Goal: Information Seeking & Learning: Learn about a topic

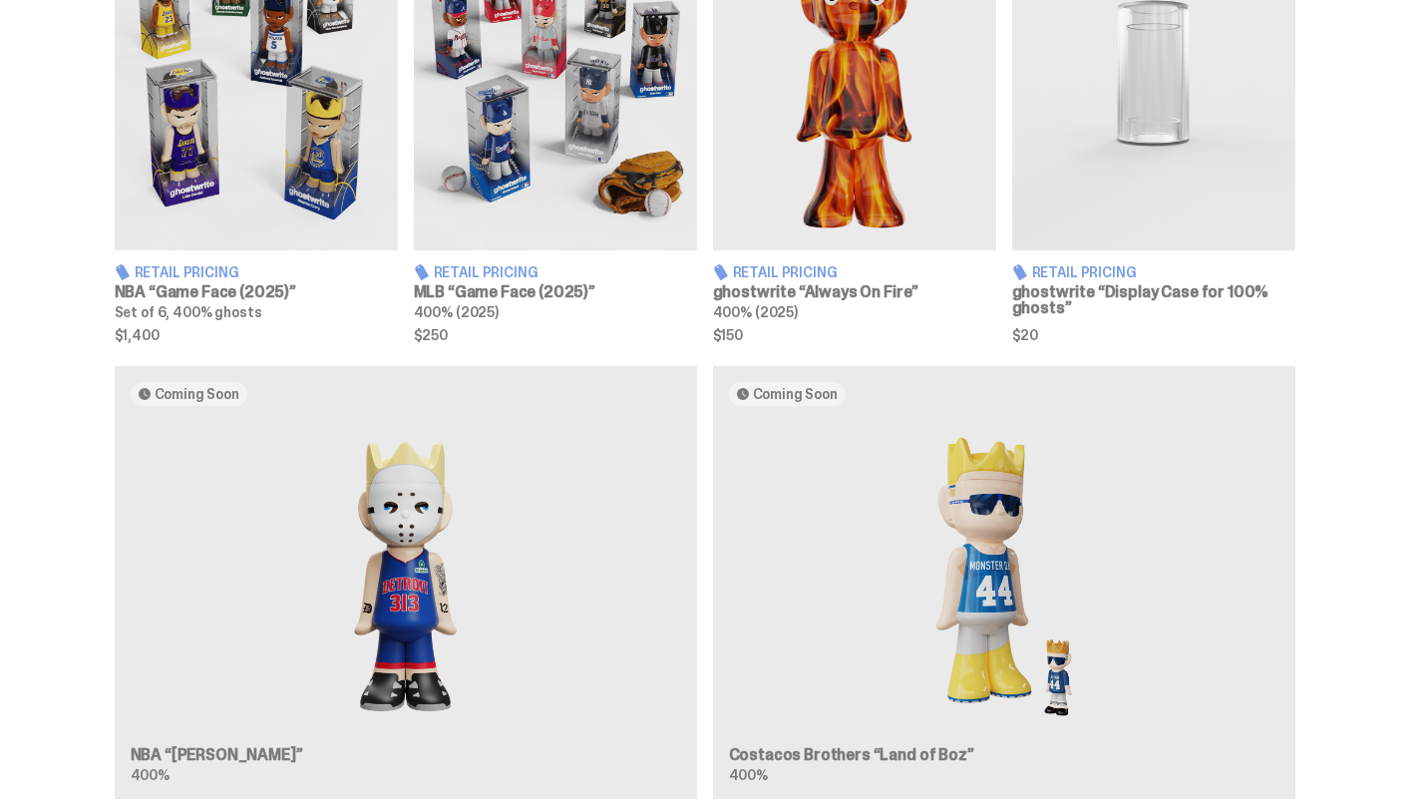
scroll to position [1556, 0]
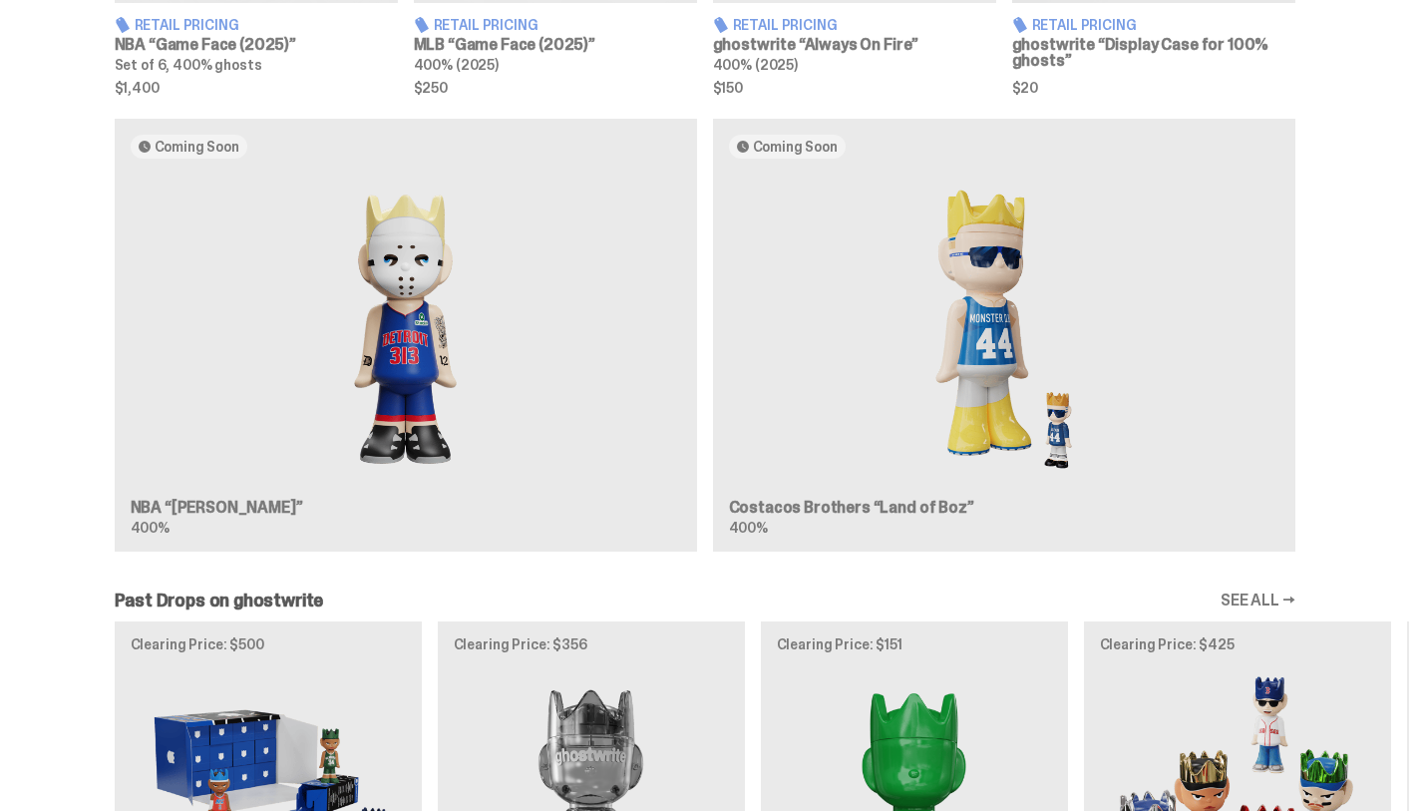
click at [500, 400] on div "Coming Soon NBA “[PERSON_NAME]” 400% Coming Soon Costacos Brothers “Land of Boz…" at bounding box center [704, 344] width 1409 height 450
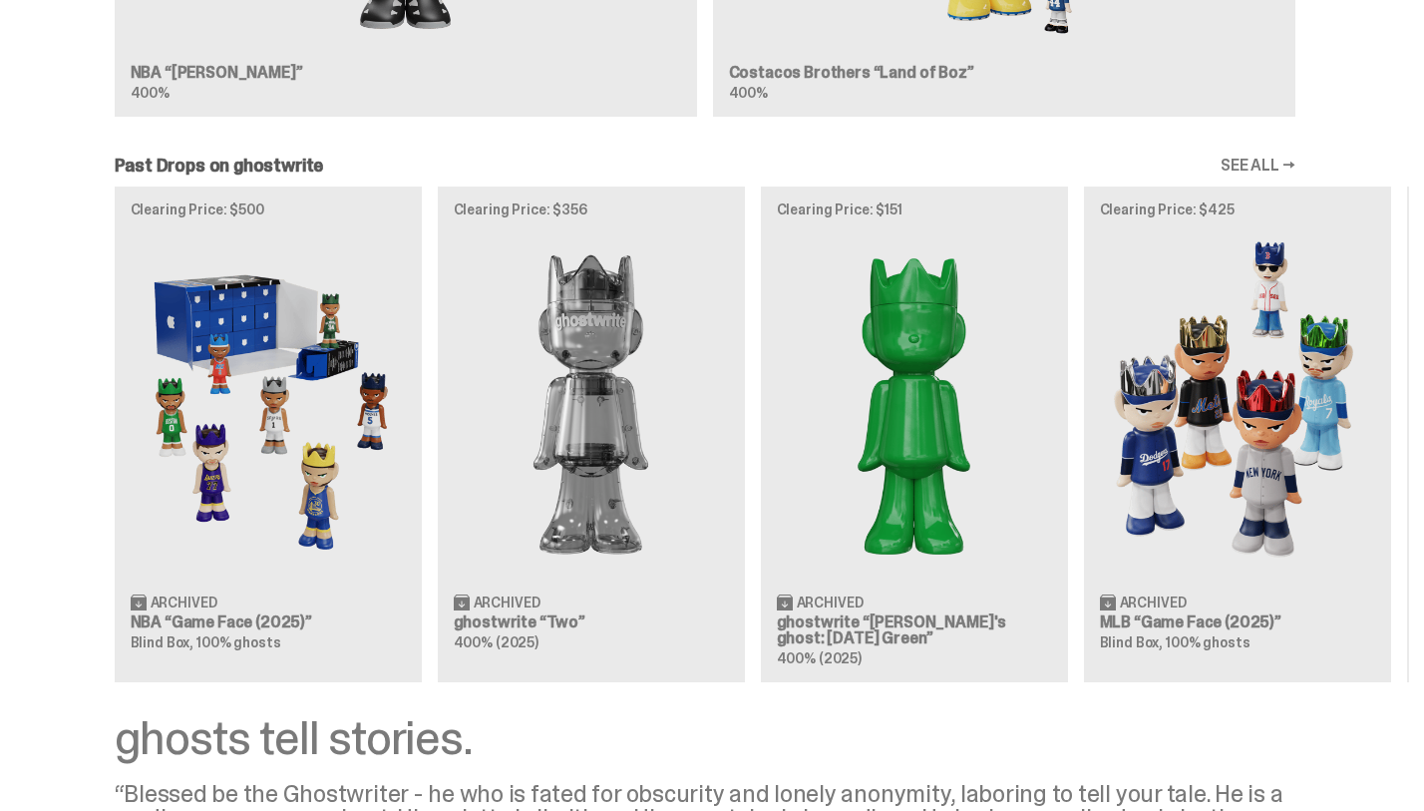
scroll to position [2145, 0]
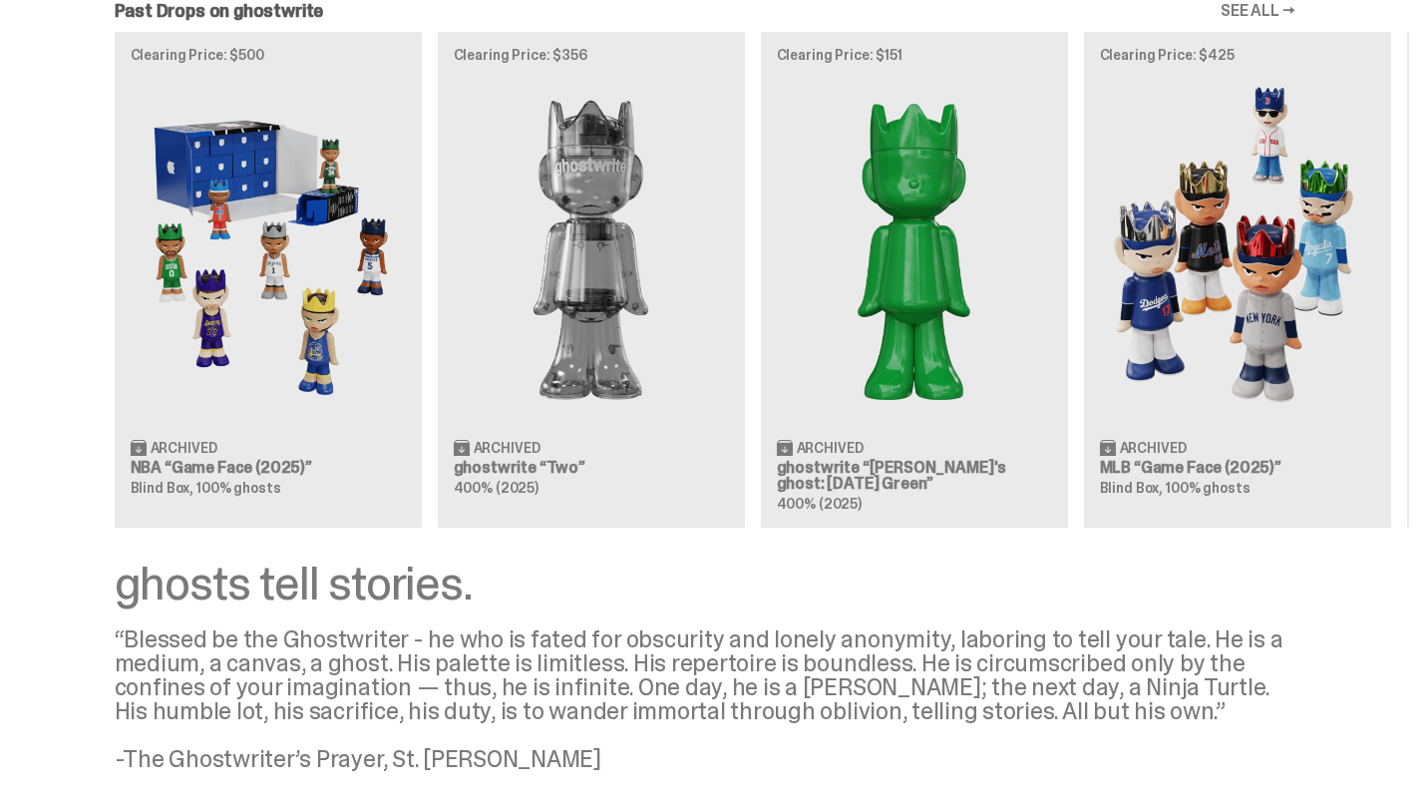
click at [545, 402] on div "Clearing Price: $500 Archived NBA “Game Face (2025)” Blind Box, 100% ghosts Cle…" at bounding box center [704, 279] width 1409 height 495
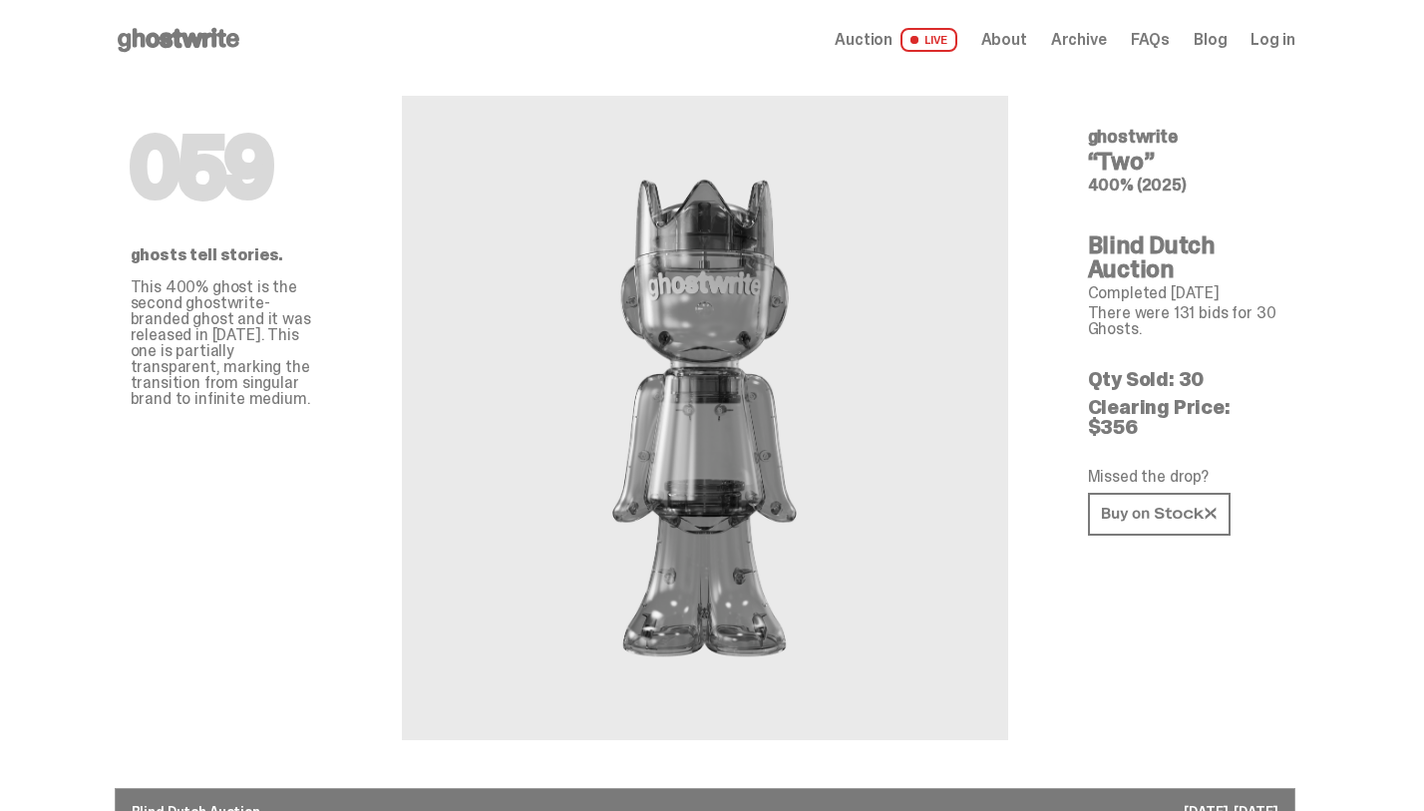
click at [1024, 37] on span "About" at bounding box center [1004, 40] width 46 height 16
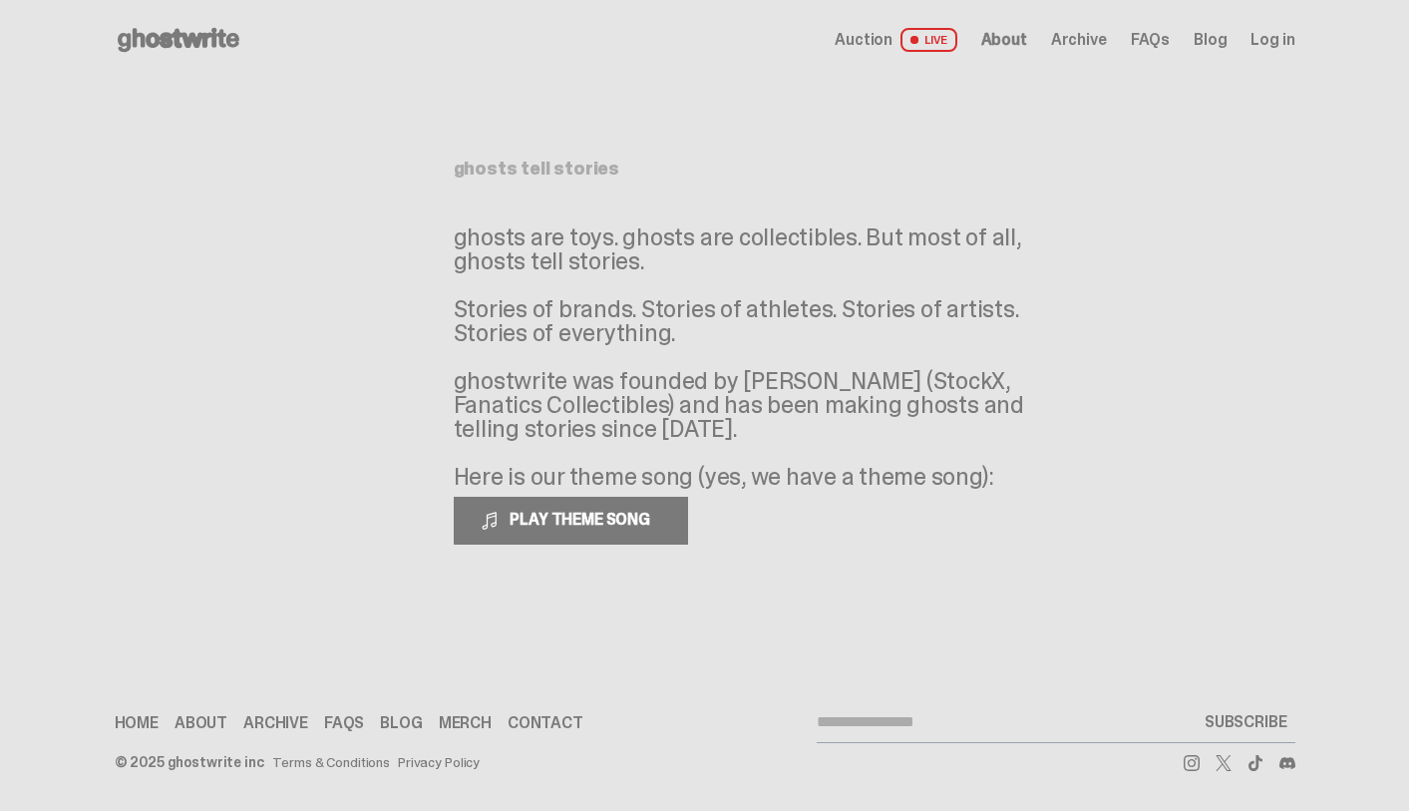
drag, startPoint x: 1018, startPoint y: 485, endPoint x: 454, endPoint y: 232, distance: 618.3
click at [454, 232] on div "ghosts tell stories ghosts are toys. ghosts are collectibles. But most of all, …" at bounding box center [705, 336] width 598 height 512
copy p "ghosts are toys. ghosts are collectibles. But most of all, ghosts tell stories.…"
